Goal: Transaction & Acquisition: Book appointment/travel/reservation

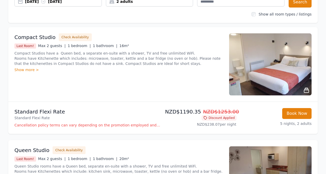
scroll to position [26, 0]
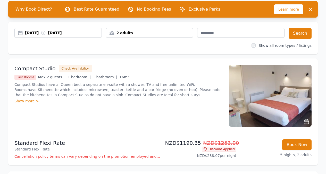
click at [131, 33] on div "2 adults" at bounding box center [149, 32] width 87 height 5
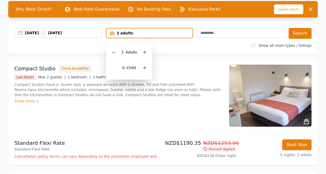
click at [115, 52] on icon at bounding box center [113, 52] width 3 height 0
click at [189, 68] on div "Compact Studio Check Availability" at bounding box center [118, 69] width 209 height 8
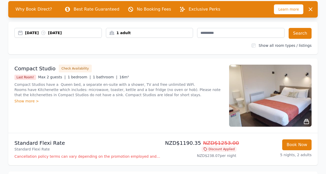
click at [75, 68] on button "Check Availability" at bounding box center [75, 69] width 33 height 8
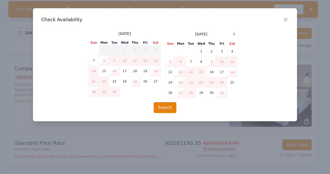
click at [286, 18] on icon "button" at bounding box center [286, 20] width 6 height 6
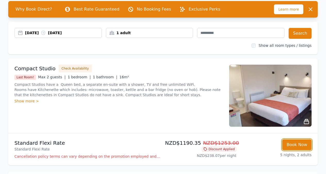
click at [294, 143] on button "Book Now" at bounding box center [297, 144] width 29 height 11
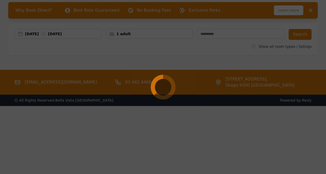
scroll to position [25, 0]
select select "**"
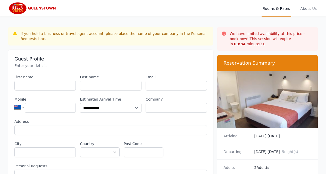
scroll to position [25, 0]
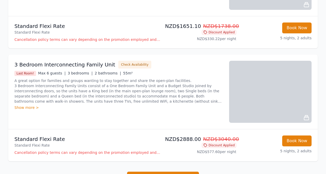
scroll to position [673, 0]
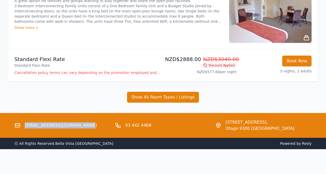
drag, startPoint x: 80, startPoint y: 125, endPoint x: 32, endPoint y: 123, distance: 48.6
click at [26, 123] on div "[EMAIL_ADDRESS][DOMAIN_NAME]" at bounding box center [62, 125] width 97 height 12
copy link "[EMAIL_ADDRESS][DOMAIN_NAME]"
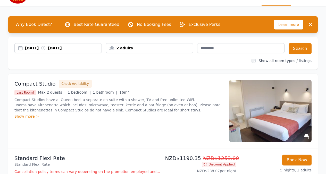
scroll to position [0, 0]
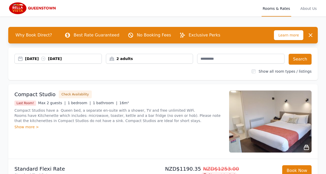
click at [297, 130] on img at bounding box center [270, 121] width 83 height 62
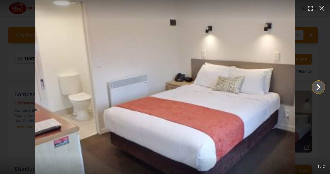
click at [319, 86] on icon "Show slide 2 of 2" at bounding box center [319, 87] width 4 height 6
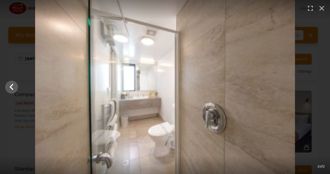
click at [319, 86] on div at bounding box center [165, 87] width 330 height 174
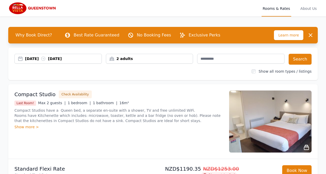
click at [19, 129] on div "Show more >" at bounding box center [118, 126] width 209 height 5
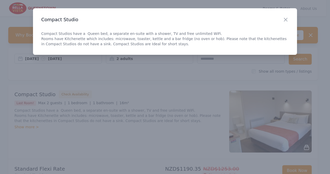
click at [287, 20] on icon "button" at bounding box center [286, 20] width 6 height 6
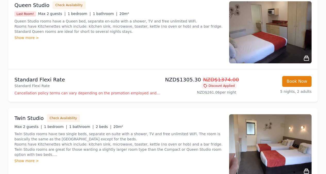
scroll to position [206, 0]
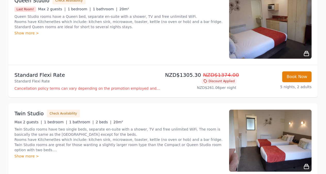
click at [22, 31] on div "Show more >" at bounding box center [118, 32] width 209 height 5
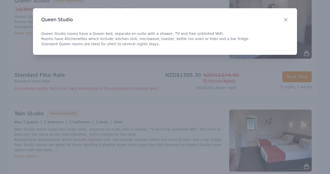
click at [287, 16] on div "Close" at bounding box center [290, 16] width 14 height 16
click at [286, 19] on icon "button" at bounding box center [286, 20] width 6 height 6
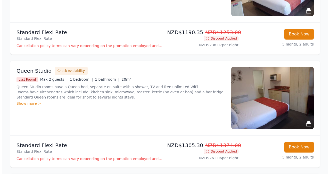
scroll to position [155, 0]
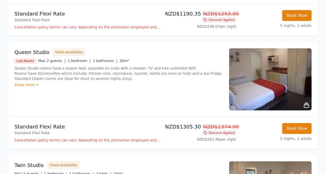
click at [150, 140] on p "Cancellation policy terms can vary depending on the promotion employed and the …" at bounding box center [87, 139] width 147 height 5
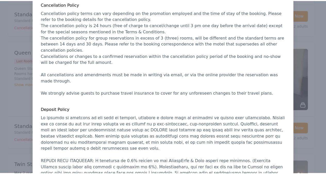
scroll to position [77, 0]
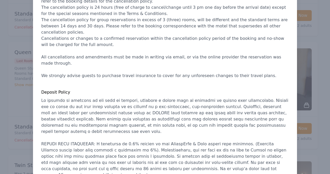
click at [323, 33] on div at bounding box center [165, 87] width 330 height 174
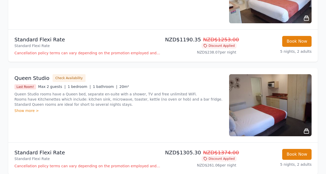
scroll to position [155, 0]
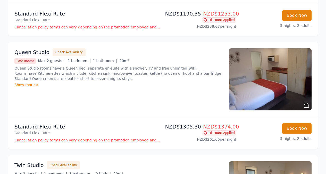
click at [285, 86] on img at bounding box center [270, 79] width 83 height 62
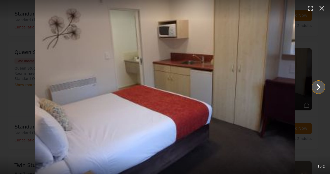
click at [318, 88] on icon "Show slide 2 of 2" at bounding box center [319, 87] width 4 height 6
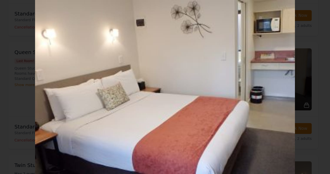
click at [318, 88] on div at bounding box center [165, 87] width 330 height 174
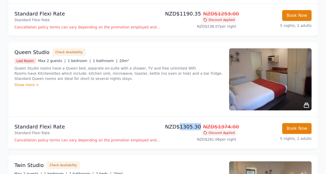
drag, startPoint x: 187, startPoint y: 127, endPoint x: 202, endPoint y: 126, distance: 15.7
click at [202, 126] on p "NZD$1305.30 NZD$1374.00" at bounding box center [200, 126] width 71 height 7
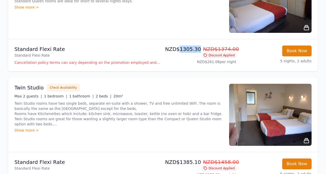
scroll to position [52, 0]
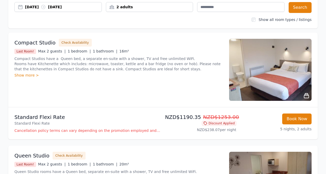
click at [123, 7] on div "2 adults" at bounding box center [149, 6] width 87 height 5
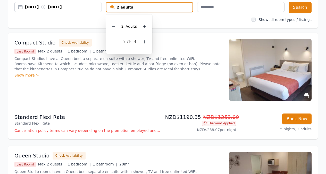
click at [114, 26] on icon at bounding box center [113, 26] width 3 height 0
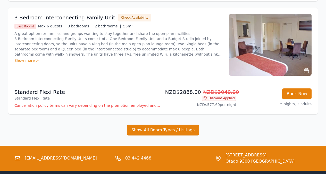
scroll to position [673, 0]
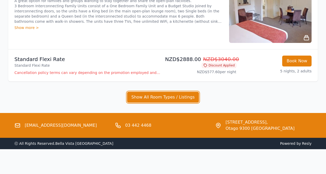
click at [155, 95] on button "Show All Room Types / Listings" at bounding box center [163, 97] width 72 height 11
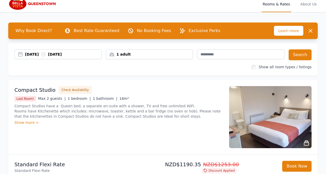
scroll to position [0, 0]
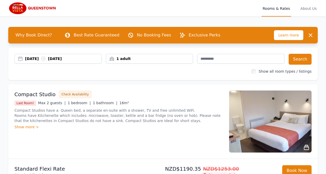
click at [34, 36] on span "Why Book Direct?" at bounding box center [33, 35] width 45 height 10
